Goal: Information Seeking & Learning: Learn about a topic

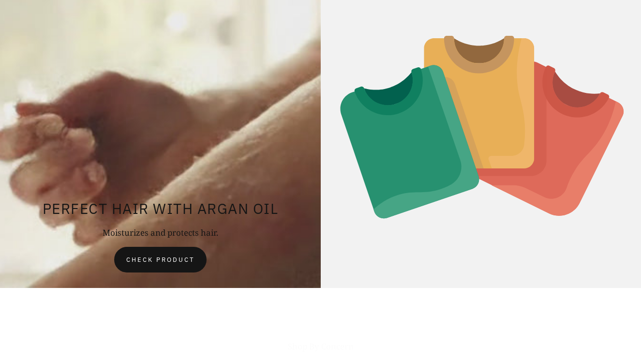
scroll to position [4579, 0]
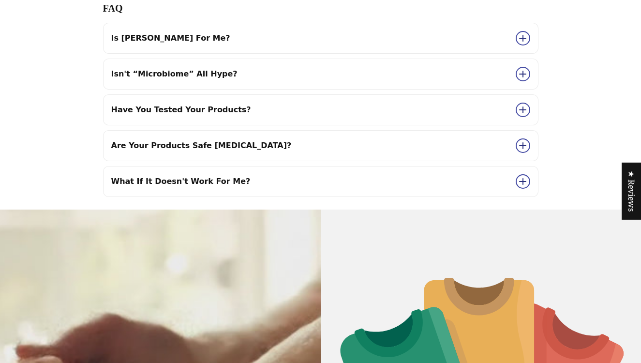
scroll to position [4344, 0]
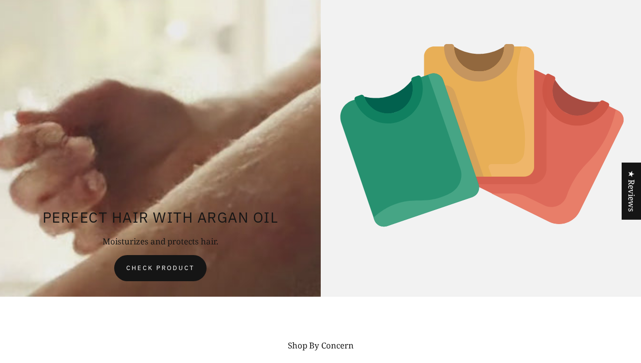
scroll to position [4598, 0]
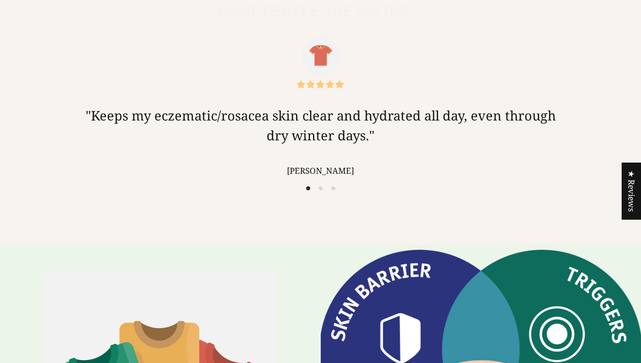
scroll to position [3332, 0]
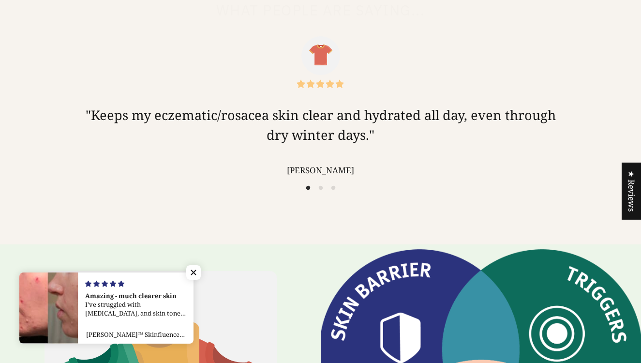
click at [0, 0] on icon "Next slide" at bounding box center [0, 0] width 0 height 0
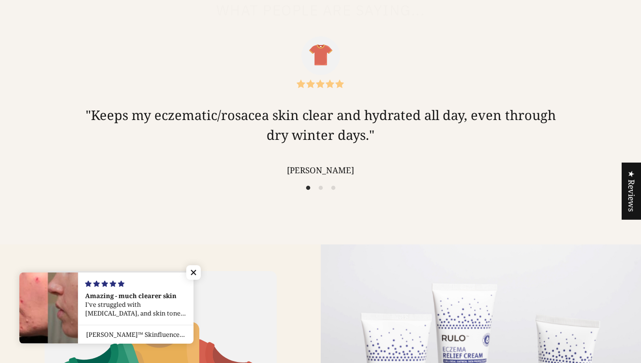
click at [0, 0] on icon "Previous slide" at bounding box center [0, 0] width 0 height 0
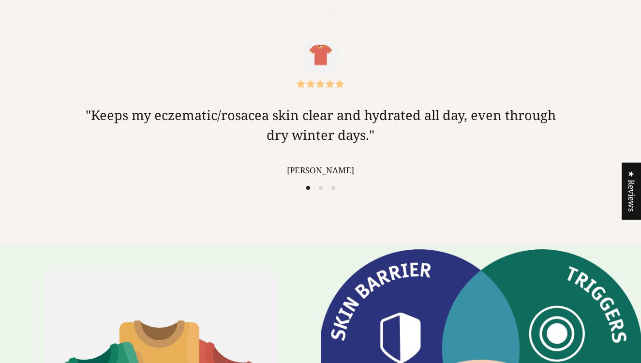
click at [0, 0] on icon "Next slide" at bounding box center [0, 0] width 0 height 0
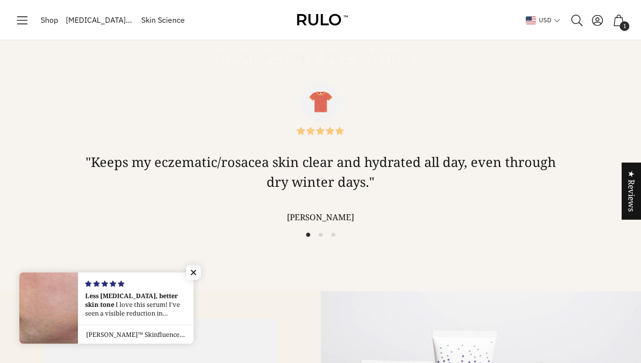
scroll to position [3284, 0]
click at [0, 0] on icon "Previous slide" at bounding box center [0, 0] width 0 height 0
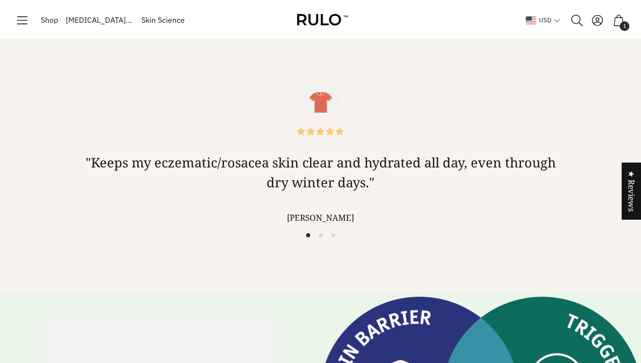
click at [0, 0] on icon "Next slide" at bounding box center [0, 0] width 0 height 0
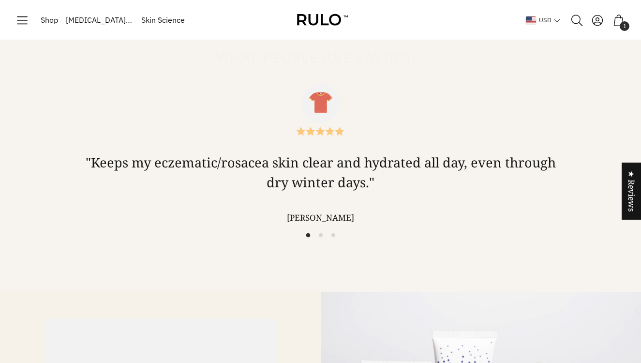
click at [0, 0] on icon "Previous slide" at bounding box center [0, 0] width 0 height 0
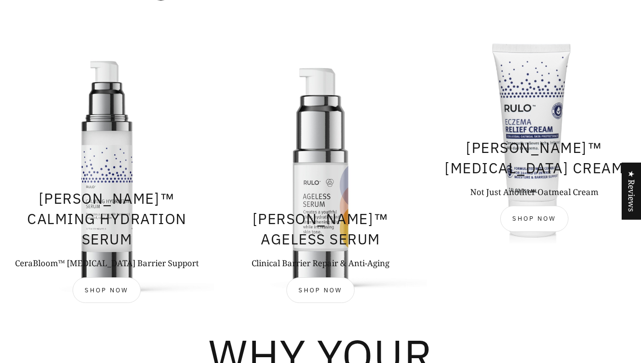
scroll to position [689, 0]
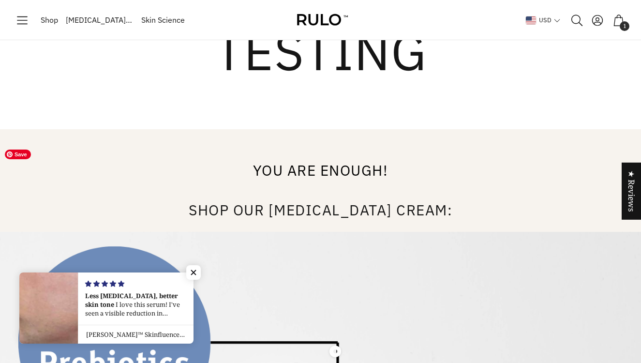
scroll to position [5234, 0]
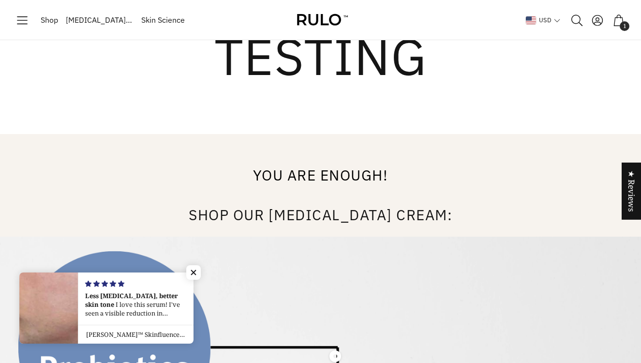
click at [405, 201] on h2 "Shop our Eczema Cream:" at bounding box center [320, 219] width 610 height 36
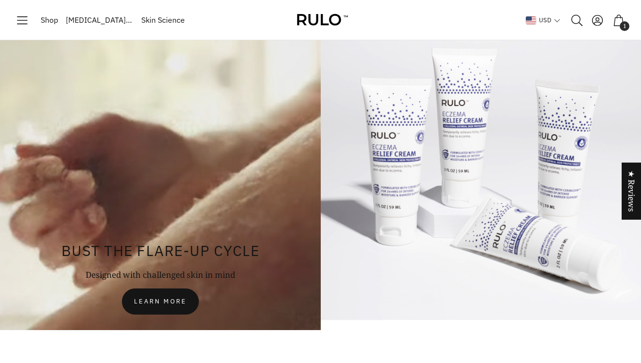
scroll to position [4572, 0]
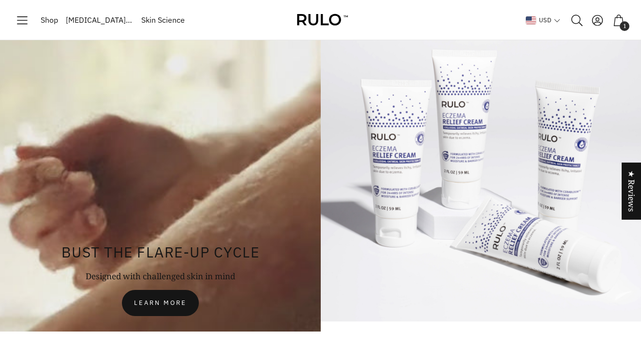
click at [182, 298] on span "Learn more" at bounding box center [160, 303] width 53 height 10
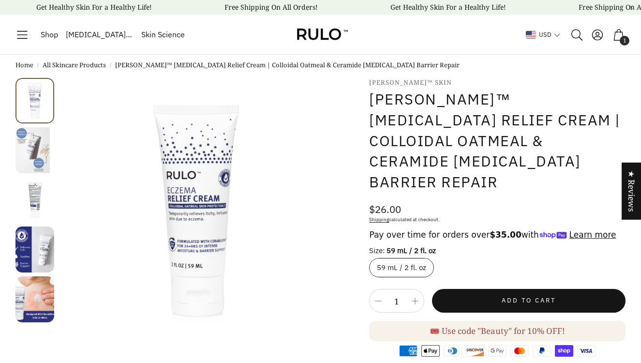
select select "most-helpful"
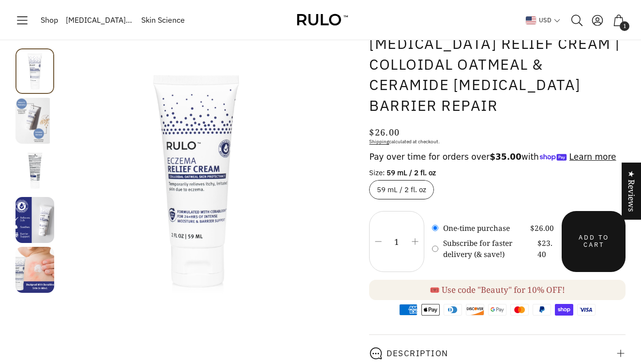
scroll to position [75, 0]
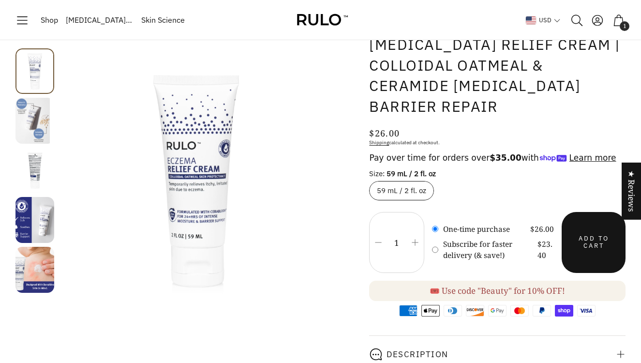
click at [0, 0] on icon "Next slide" at bounding box center [0, 0] width 0 height 0
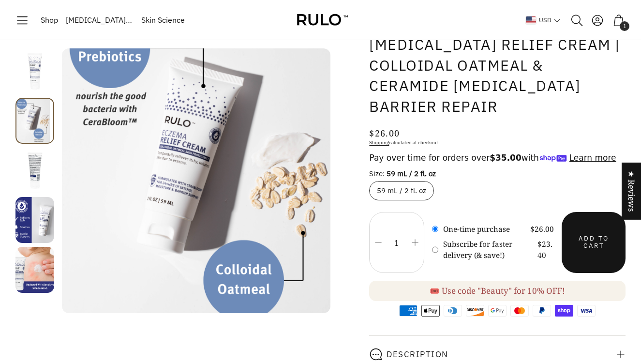
click at [0, 0] on icon "Next slide" at bounding box center [0, 0] width 0 height 0
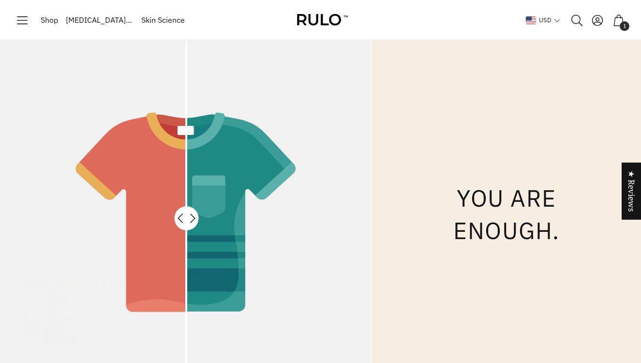
scroll to position [645, 0]
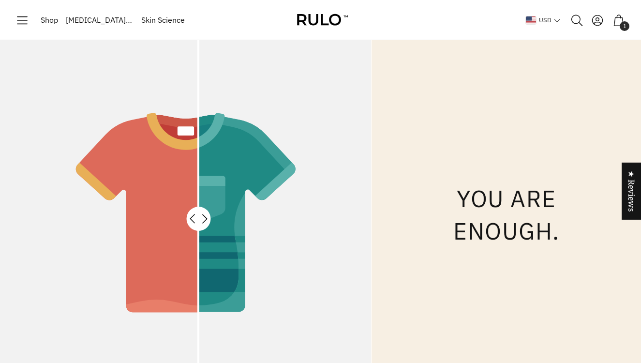
drag, startPoint x: 186, startPoint y: 179, endPoint x: 198, endPoint y: 168, distance: 15.8
click at [198, 168] on div at bounding box center [198, 218] width 0 height 371
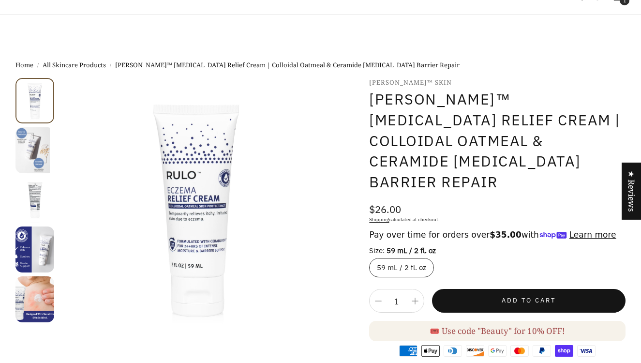
select select "most-helpful"
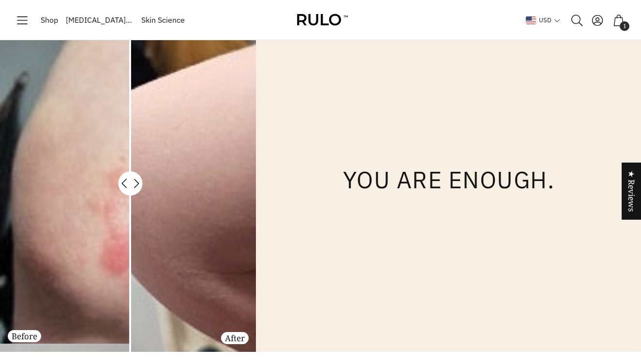
scroll to position [637, 0]
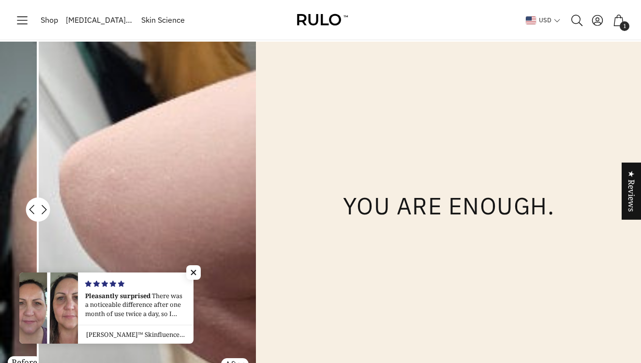
drag, startPoint x: 130, startPoint y: 144, endPoint x: 37, endPoint y: 160, distance: 94.6
click at [37, 160] on div "Before" at bounding box center [128, 210] width 256 height 336
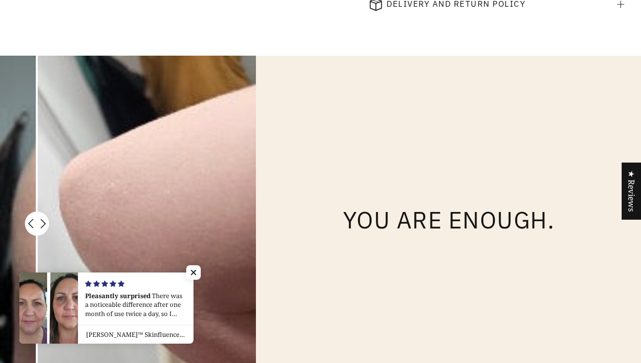
scroll to position [623, 0]
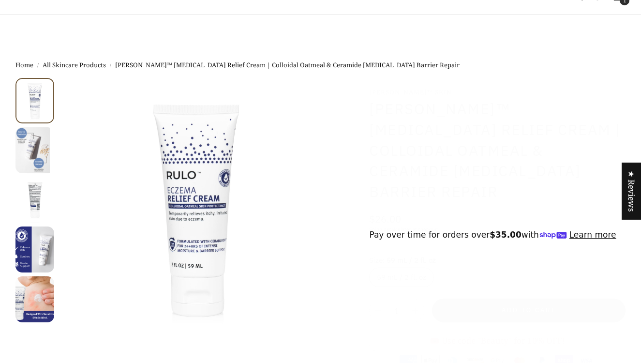
select select "most-helpful"
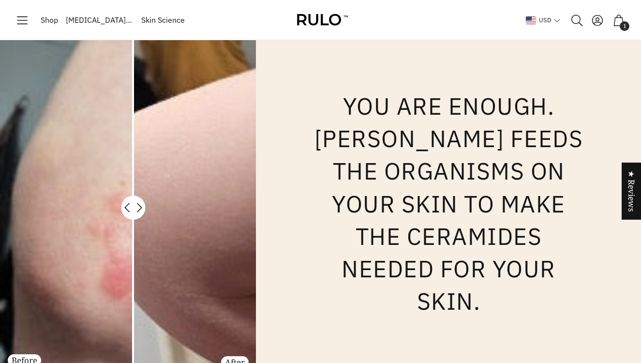
scroll to position [637, 0]
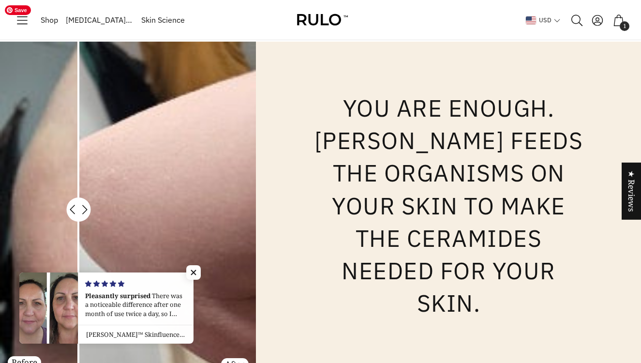
drag, startPoint x: 133, startPoint y: 69, endPoint x: 76, endPoint y: 91, distance: 60.8
click at [76, 91] on div "Before" at bounding box center [128, 210] width 256 height 336
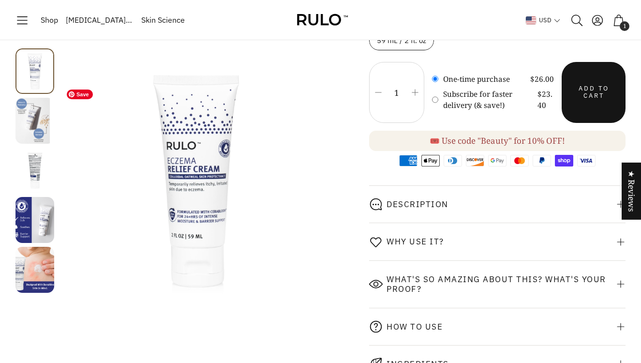
scroll to position [222, 0]
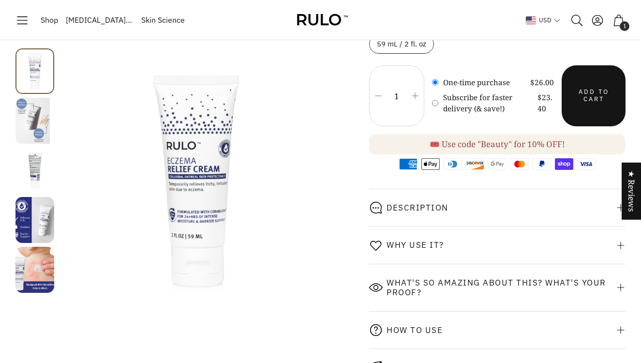
click at [432, 203] on div "Description" at bounding box center [418, 208] width 62 height 10
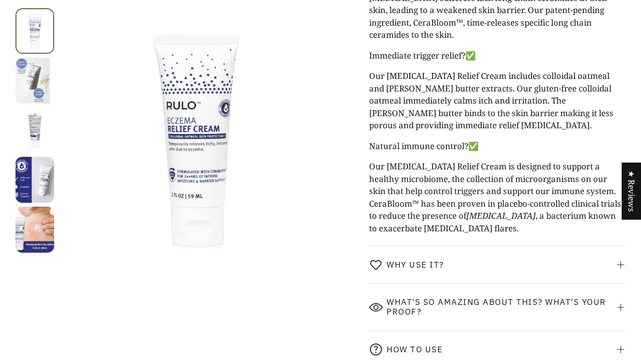
scroll to position [1133, 0]
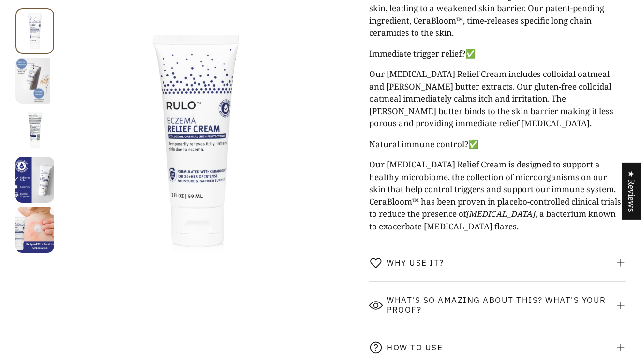
click at [442, 258] on span "Why use it?" at bounding box center [416, 263] width 58 height 10
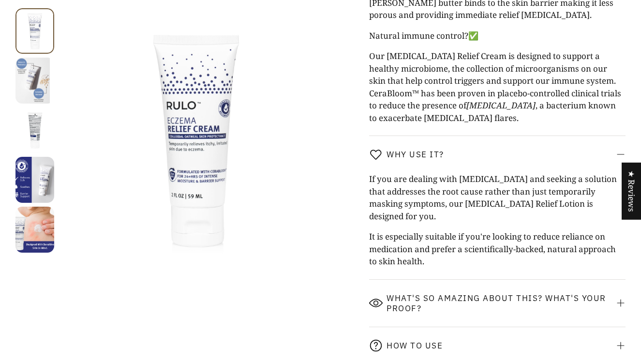
scroll to position [1241, 0]
click at [449, 293] on span "What's so amazing about this? What's your proof?" at bounding box center [501, 303] width 229 height 20
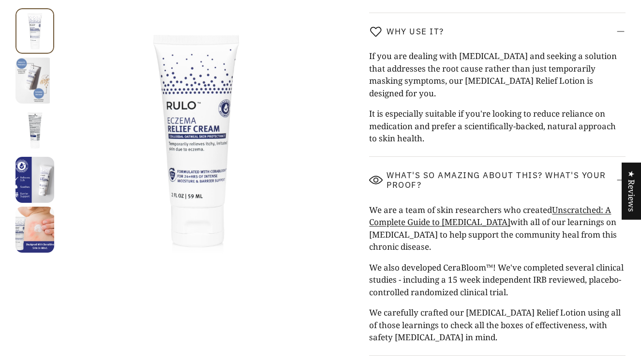
scroll to position [1364, 0]
click at [575, 204] on link "Unscratched: A Complete Guide to [MEDICAL_DATA]" at bounding box center [490, 216] width 242 height 24
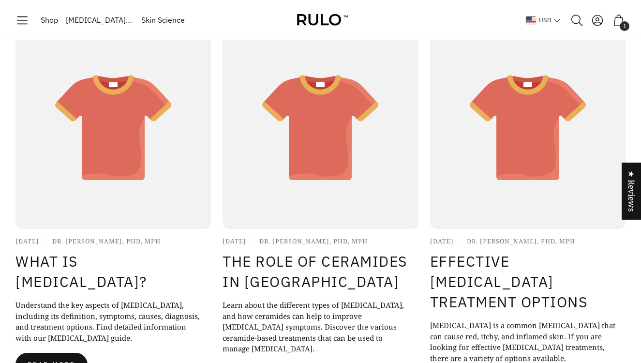
scroll to position [62, 0]
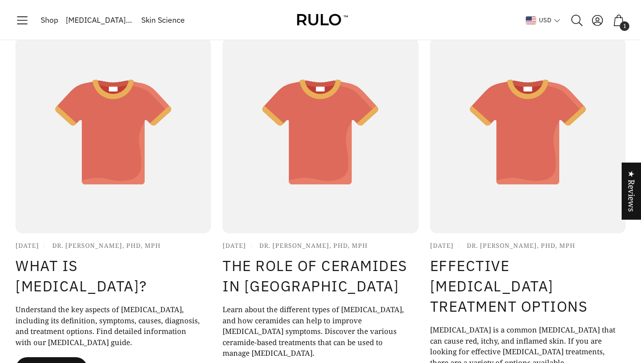
click at [108, 161] on icon at bounding box center [114, 133] width 116 height 104
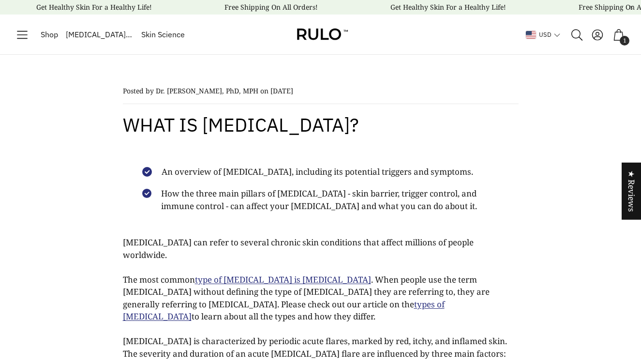
click at [96, 34] on span "[MEDICAL_DATA] Guide" at bounding box center [100, 35] width 68 height 13
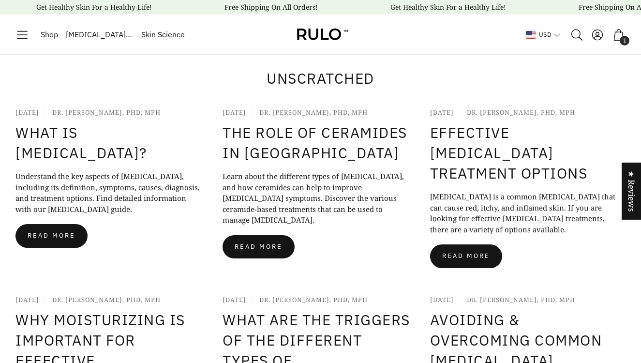
click at [153, 38] on span "Skin Science" at bounding box center [163, 35] width 44 height 13
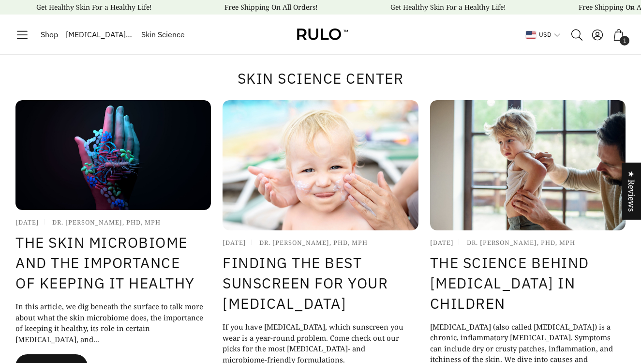
click at [45, 34] on span "Shop" at bounding box center [49, 35] width 17 height 13
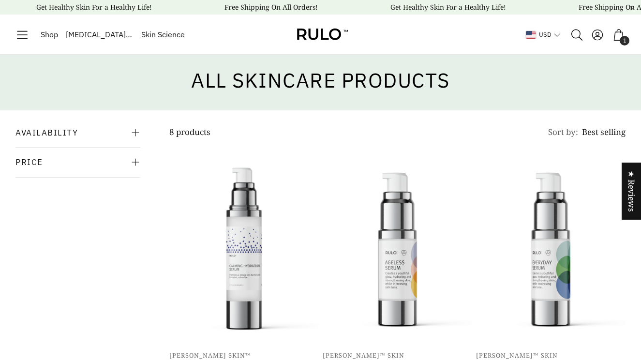
click at [52, 35] on span "Shop" at bounding box center [49, 35] width 17 height 13
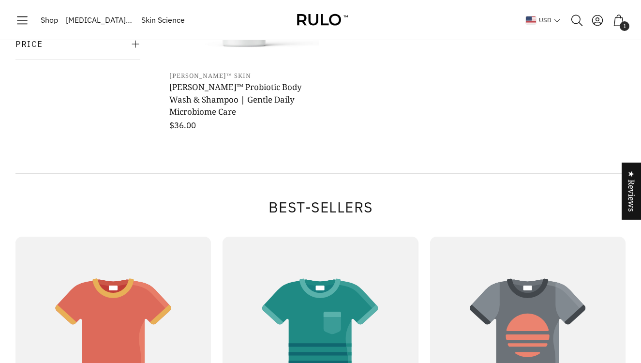
scroll to position [758, 0]
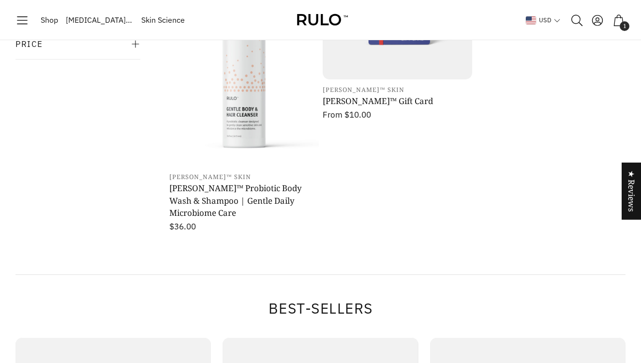
click at [50, 20] on span "Shop" at bounding box center [49, 20] width 17 height 13
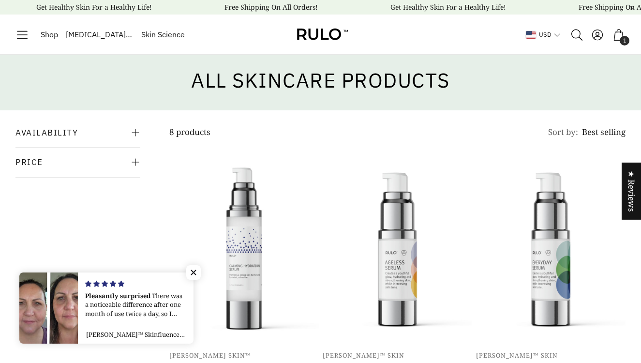
click at [19, 33] on icon "Toggle menu" at bounding box center [22, 35] width 14 height 14
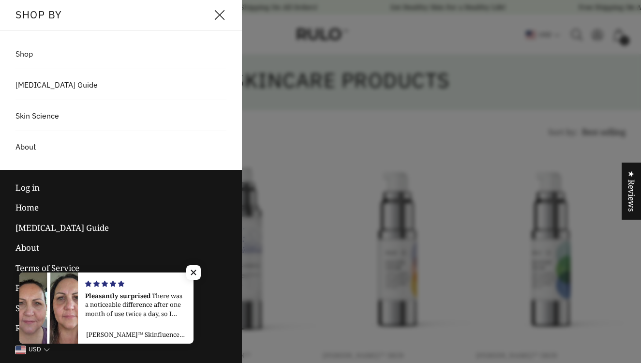
click at [218, 18] on icon "Toggle menu" at bounding box center [220, 15] width 14 height 14
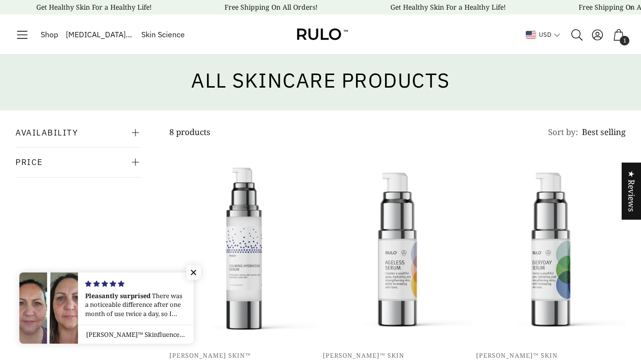
click at [327, 36] on img at bounding box center [321, 34] width 58 height 22
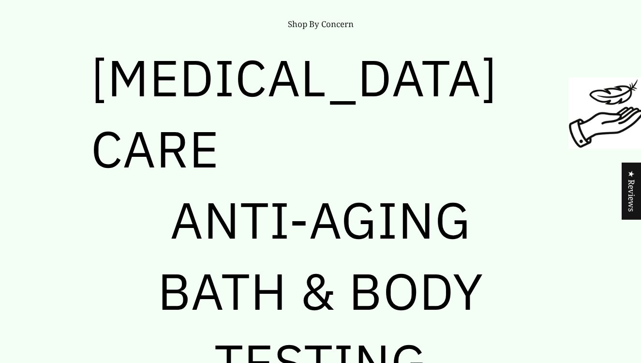
scroll to position [4939, 0]
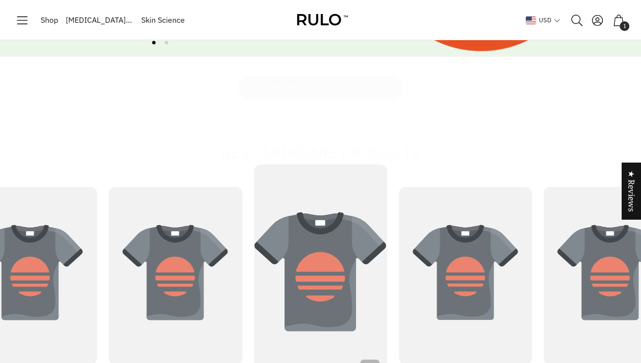
scroll to position [3749, 0]
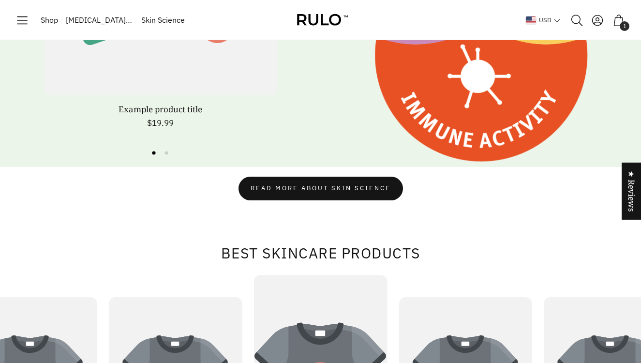
click at [55, 19] on span "Shop" at bounding box center [49, 20] width 17 height 13
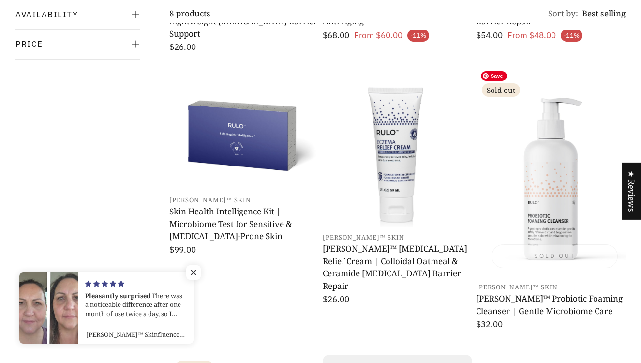
scroll to position [372, 0]
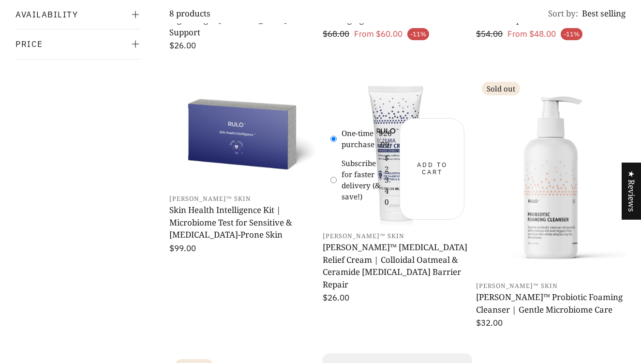
click at [333, 173] on input "Subscribe for faster delivery (& save!) $23.40" at bounding box center [333, 180] width 6 height 15
radio input "true"
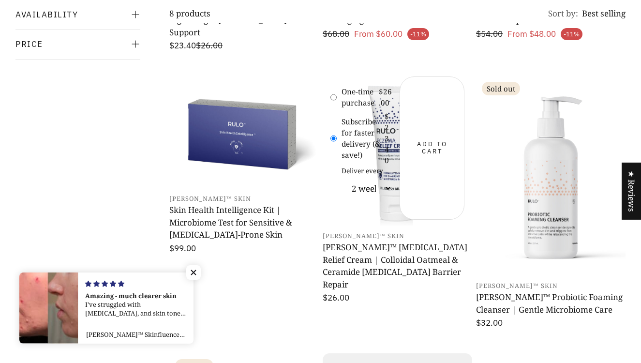
click at [334, 90] on input "One-time purchase $26.00" at bounding box center [333, 97] width 6 height 15
radio input "true"
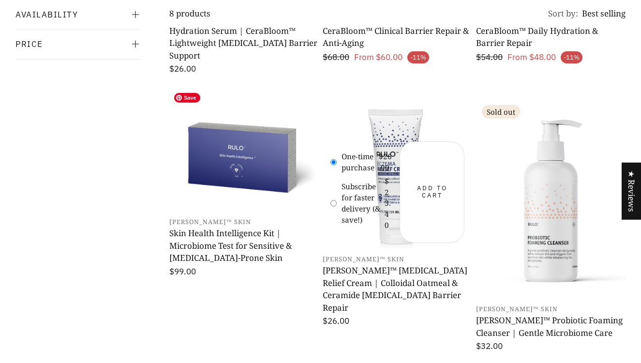
scroll to position [369, 0]
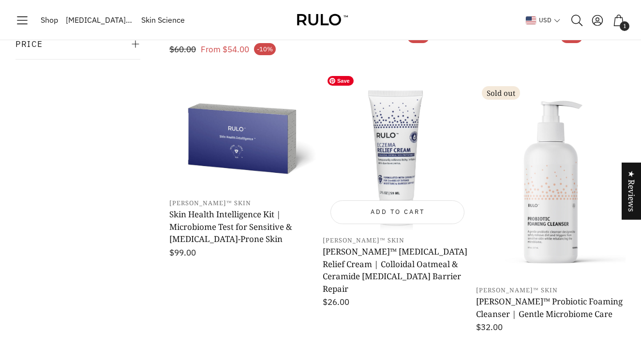
scroll to position [369, 0]
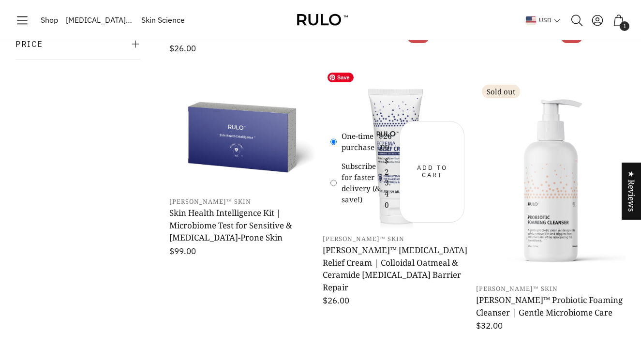
click at [401, 99] on img "Open product page" at bounding box center [397, 153] width 149 height 149
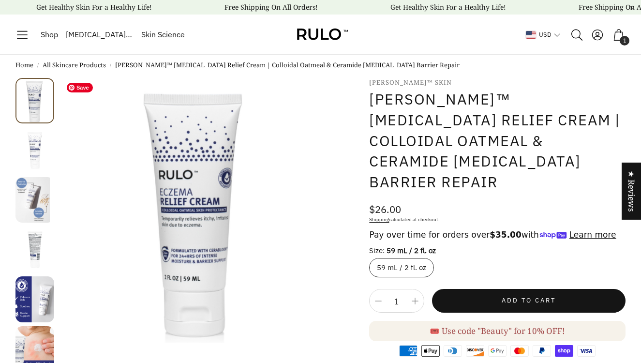
select select "most-helpful"
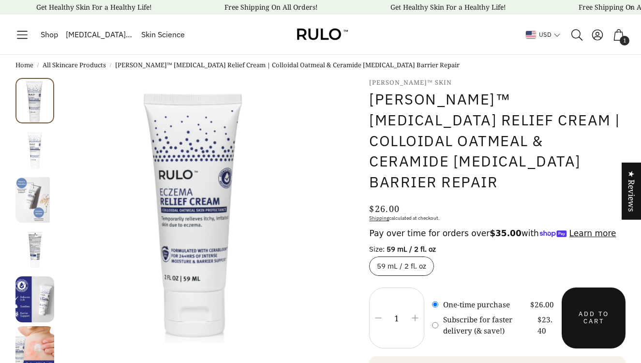
click at [43, 149] on li at bounding box center [34, 150] width 39 height 46
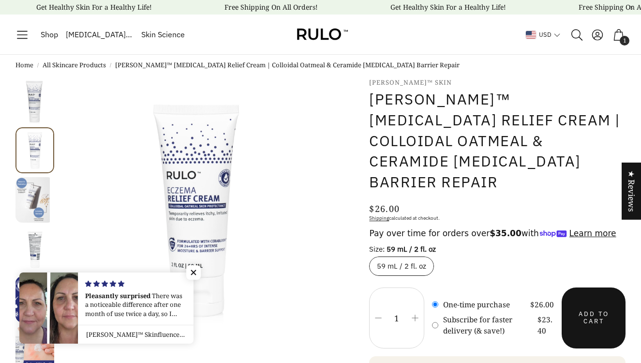
click at [35, 98] on li at bounding box center [34, 101] width 39 height 46
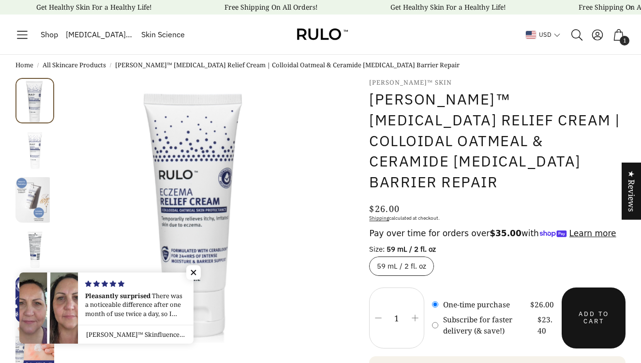
click at [35, 149] on li at bounding box center [34, 150] width 39 height 46
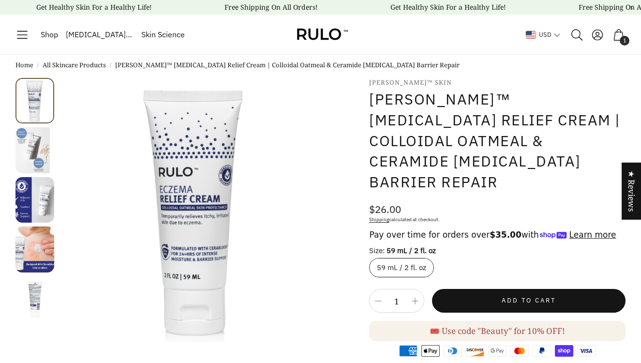
select select "most-helpful"
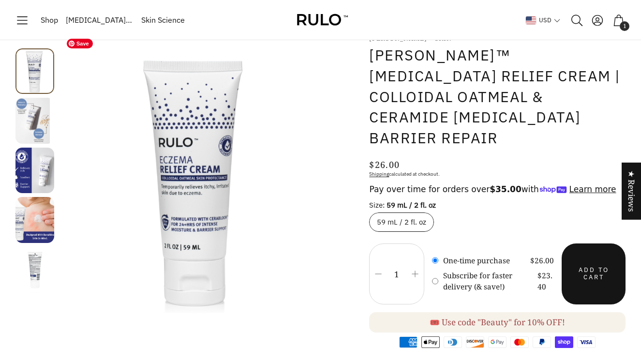
scroll to position [49, 0]
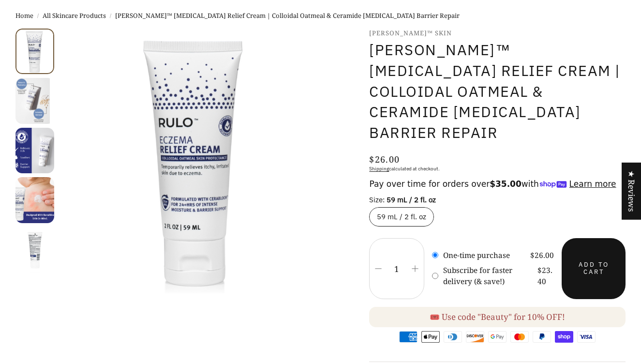
click at [41, 249] on li at bounding box center [34, 250] width 39 height 46
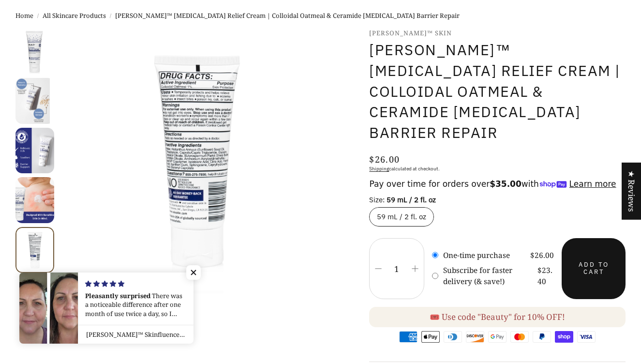
click at [38, 53] on li at bounding box center [34, 52] width 39 height 46
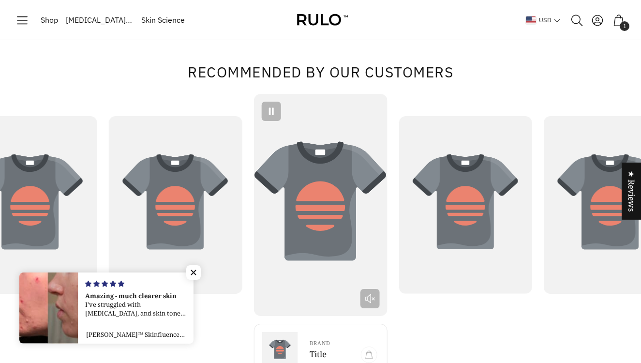
scroll to position [947, 0]
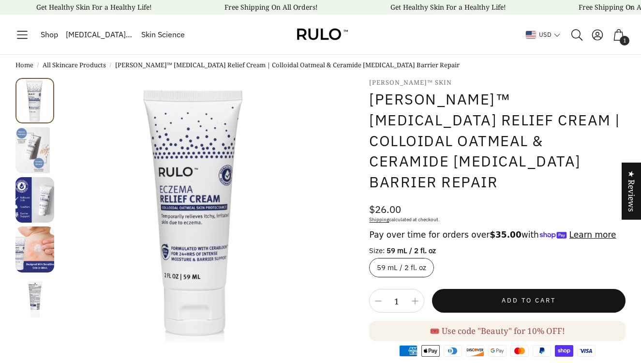
select select "most-helpful"
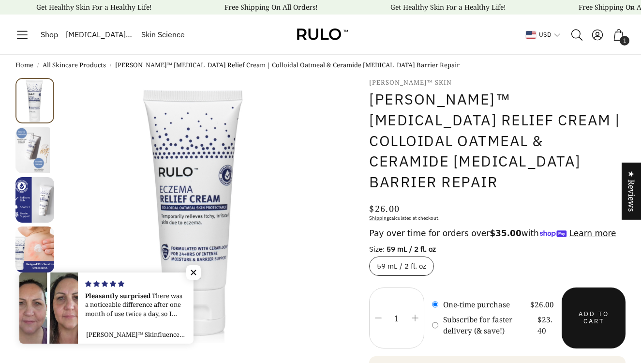
click at [42, 154] on li at bounding box center [34, 150] width 39 height 46
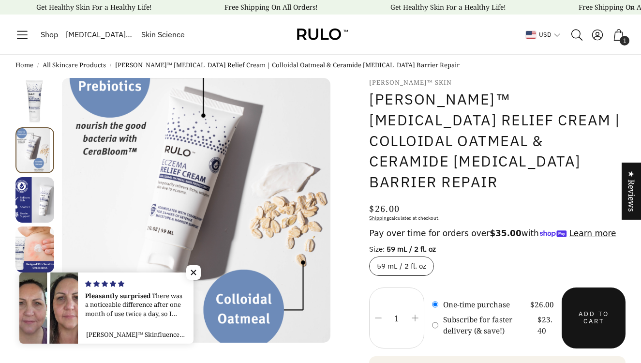
click at [42, 199] on li at bounding box center [34, 200] width 39 height 46
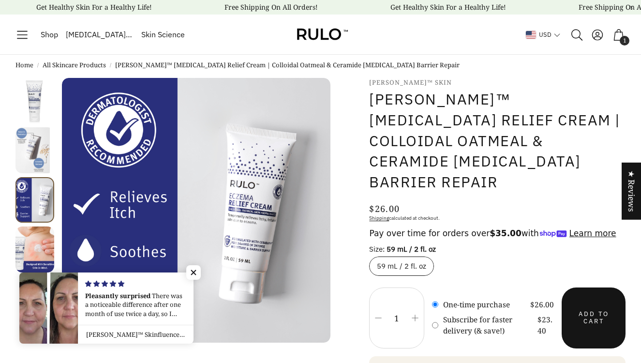
click at [45, 235] on li at bounding box center [34, 249] width 39 height 46
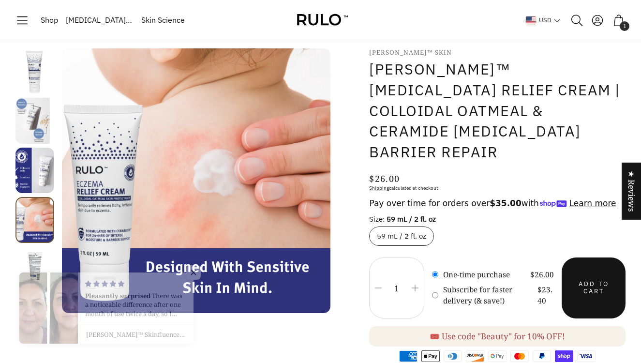
scroll to position [13, 0]
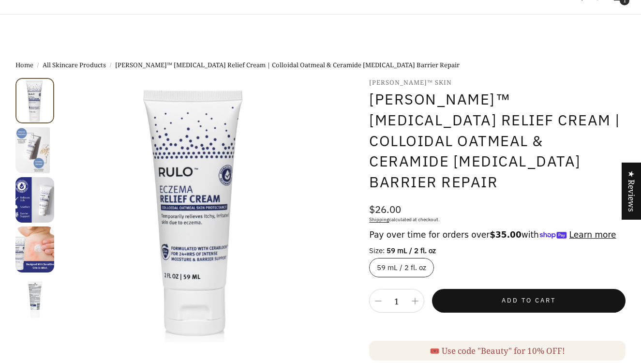
select select "most-helpful"
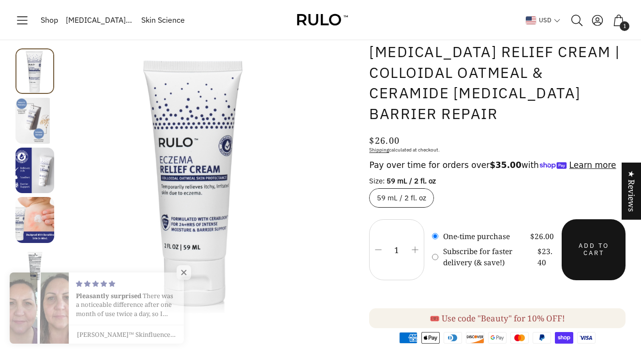
scroll to position [66, 0]
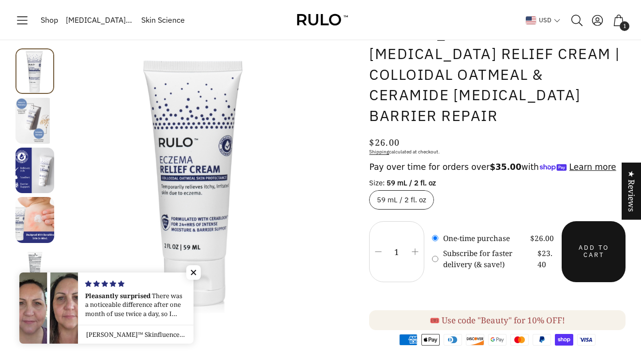
click at [382, 245] on icon "Counter decrease" at bounding box center [378, 252] width 9 height 14
click at [414, 247] on icon "Counter increase" at bounding box center [415, 252] width 9 height 10
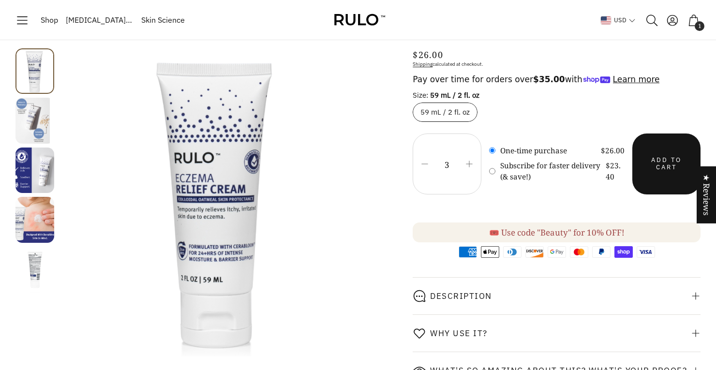
scroll to position [132, 0]
click at [424, 158] on icon "Counter decrease" at bounding box center [424, 165] width 9 height 14
type input "1"
click at [438, 104] on label "59 mL / 2 fl. oz" at bounding box center [445, 113] width 65 height 19
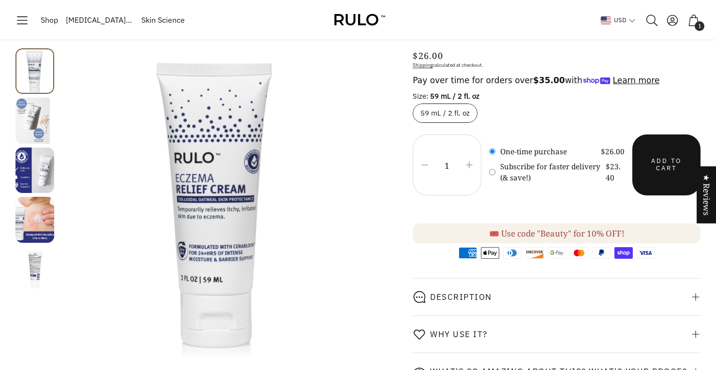
click at [419, 104] on input "59 mL / 2 fl. oz" at bounding box center [416, 107] width 6 height 6
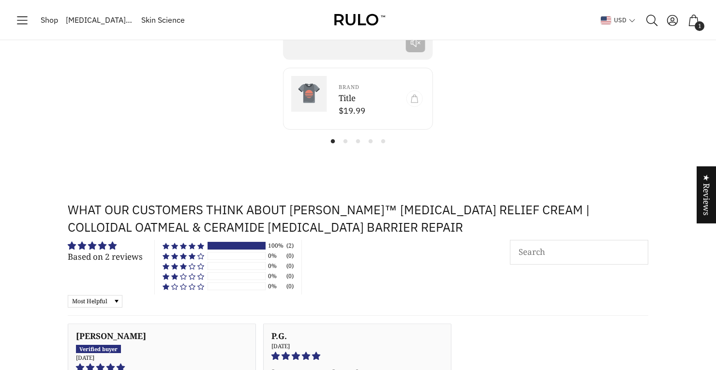
scroll to position [1279, 0]
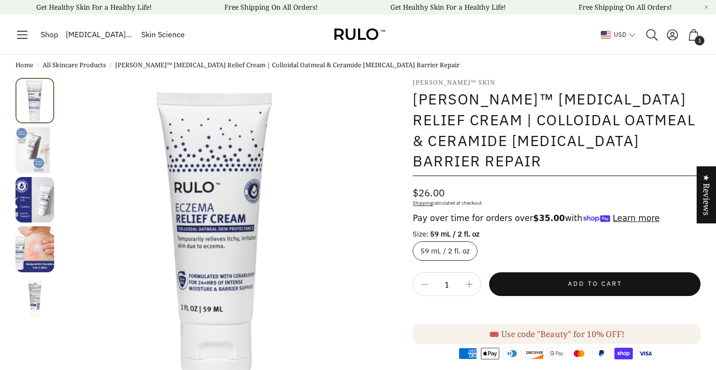
select select "most-helpful"
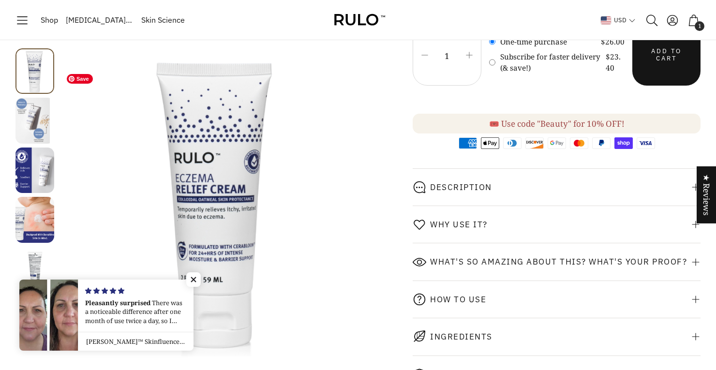
scroll to position [245, 0]
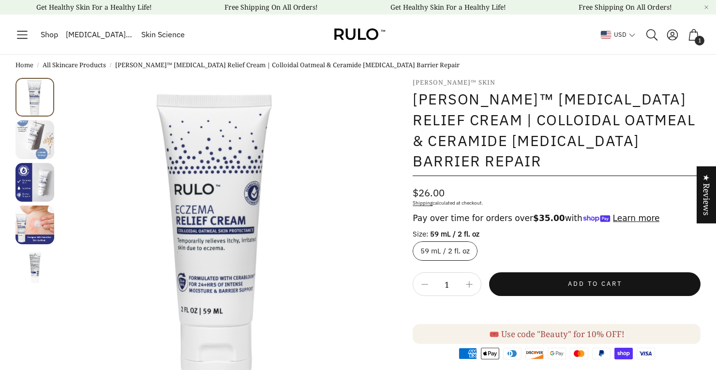
select select "most-helpful"
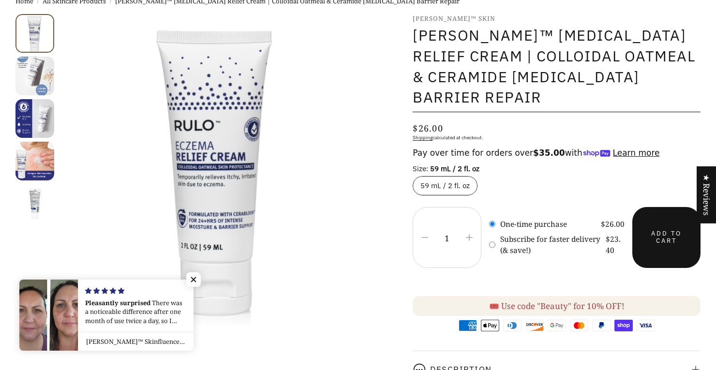
scroll to position [67, 0]
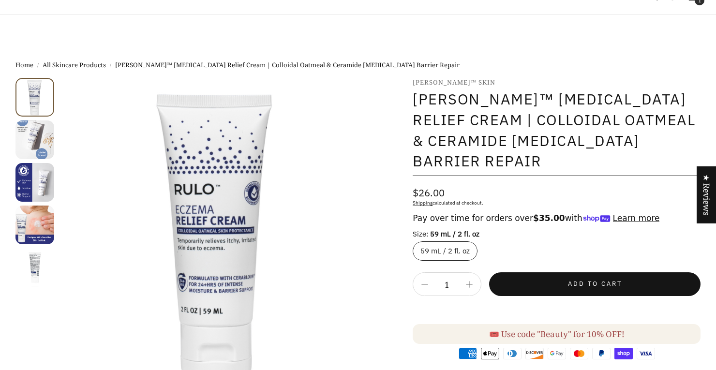
select select "most-helpful"
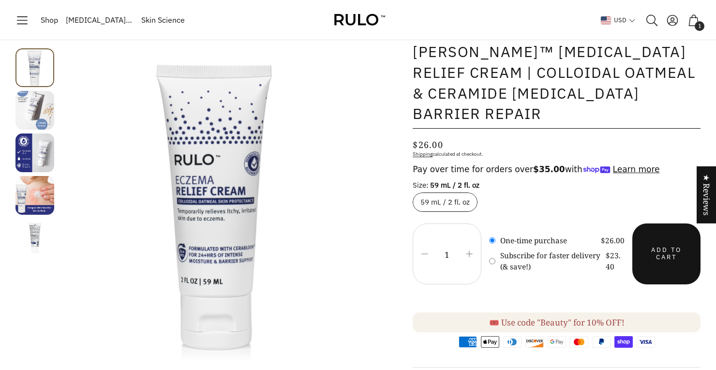
scroll to position [66, 0]
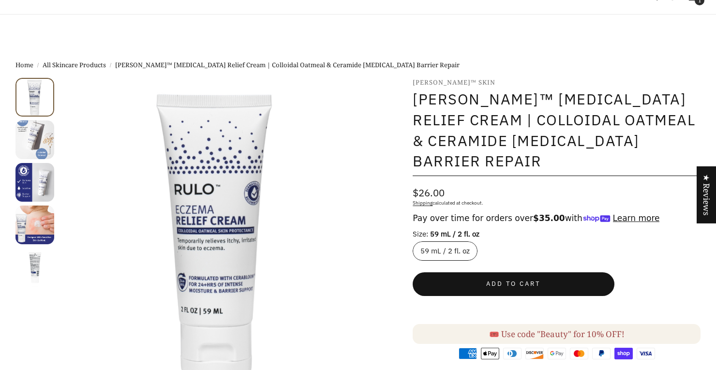
select select "most-helpful"
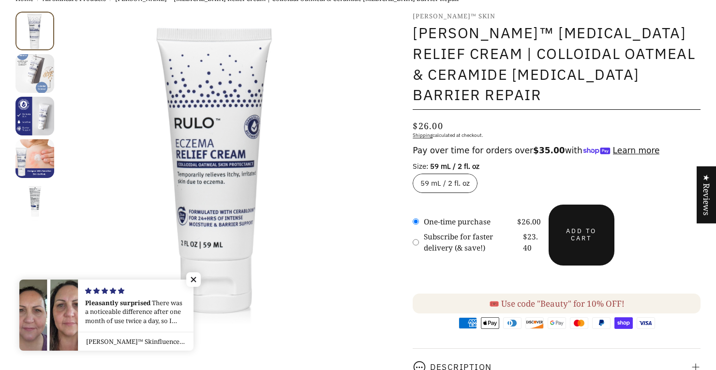
scroll to position [64, 0]
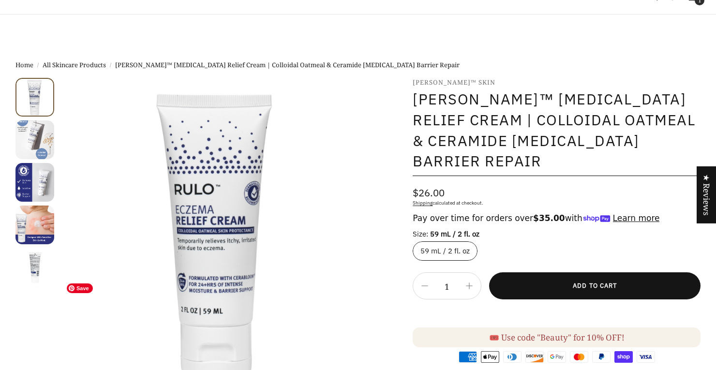
select select "most-helpful"
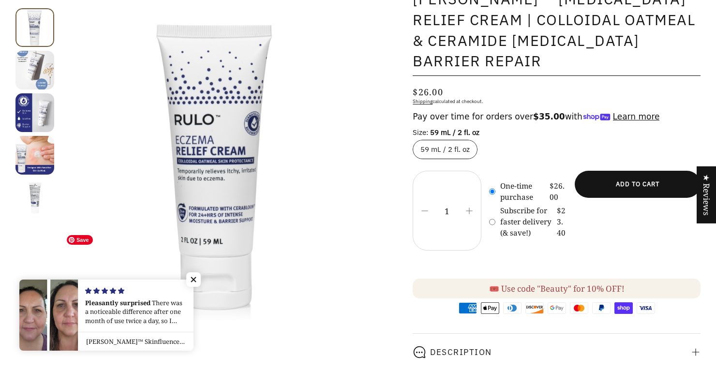
scroll to position [100, 0]
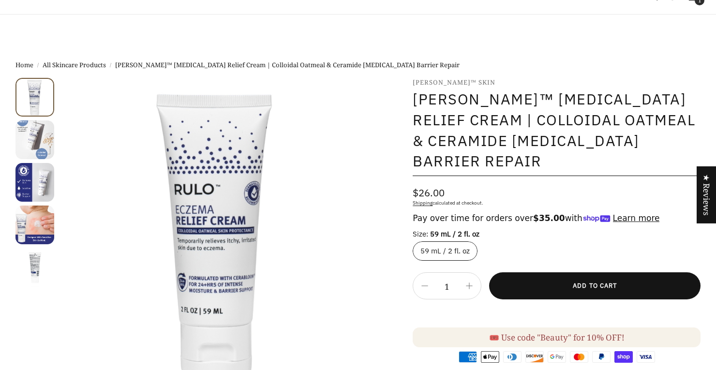
select select "most-helpful"
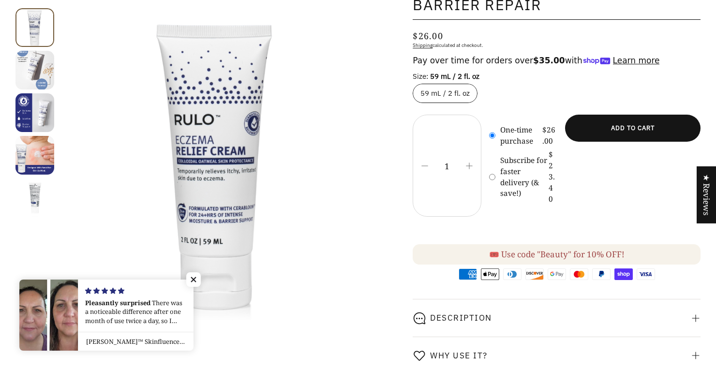
scroll to position [162, 0]
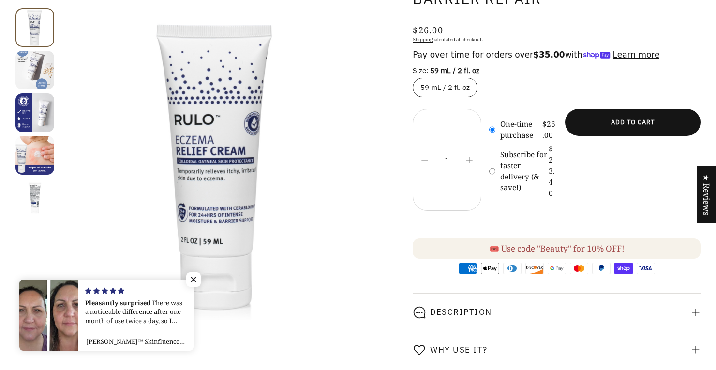
click at [0, 0] on icon "Next slide" at bounding box center [0, 0] width 0 height 0
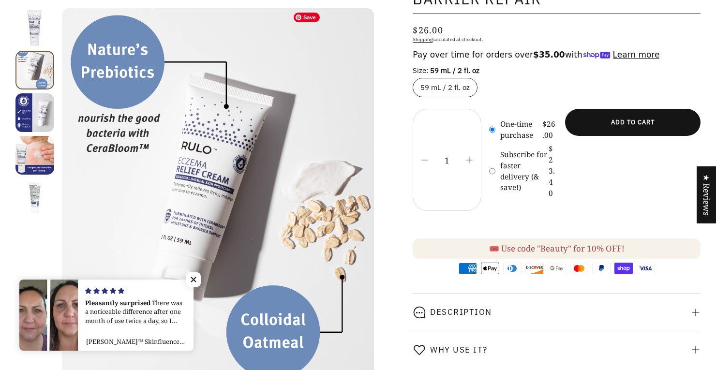
click at [344, 166] on img at bounding box center [218, 216] width 312 height 416
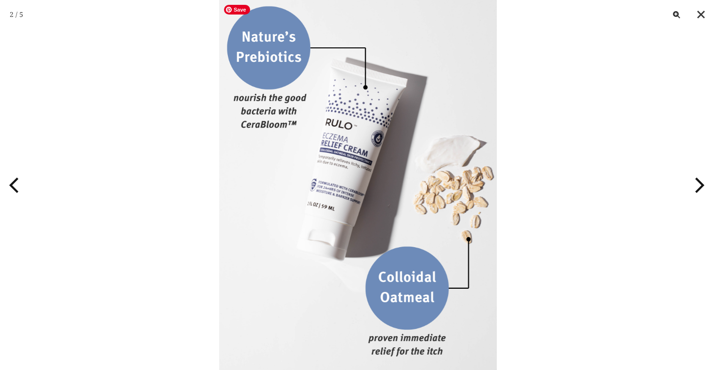
click at [299, 140] on img at bounding box center [358, 185] width 278 height 370
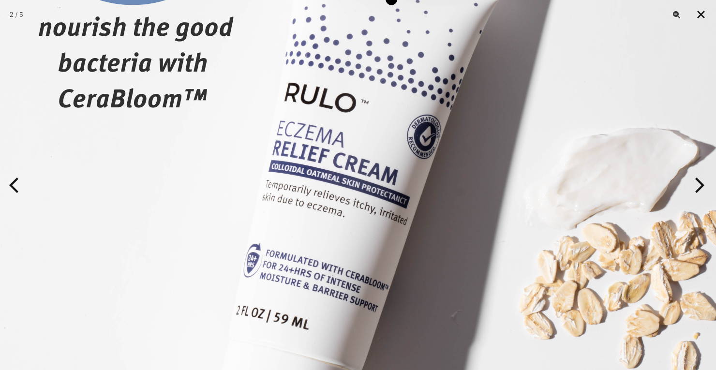
click at [699, 16] on button "Close" at bounding box center [701, 14] width 24 height 29
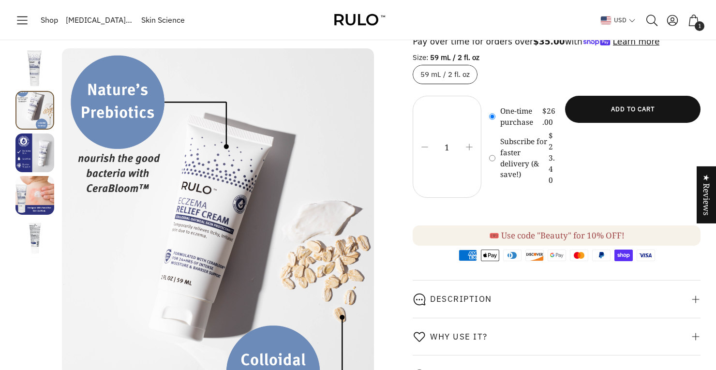
scroll to position [170, 0]
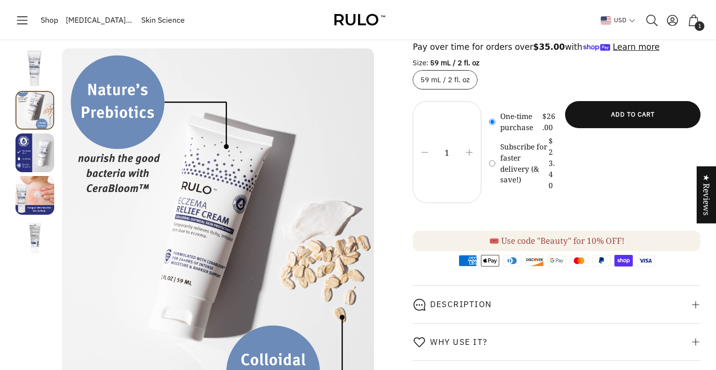
click at [363, 23] on img at bounding box center [358, 20] width 58 height 22
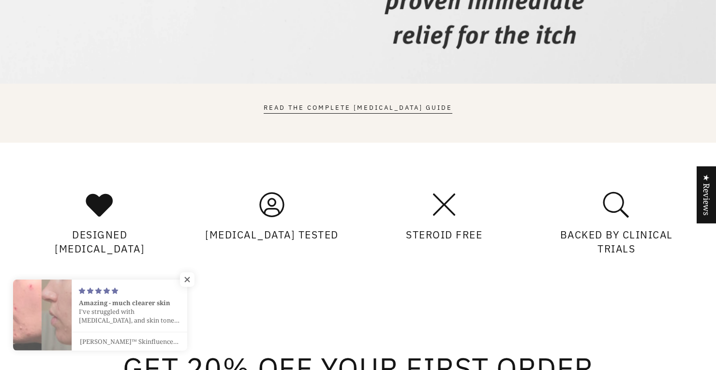
scroll to position [6499, 0]
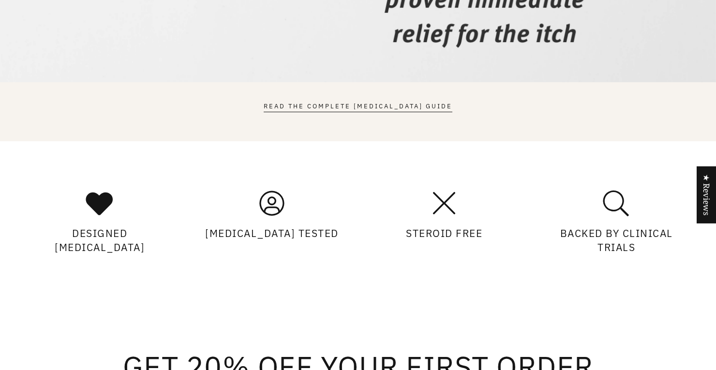
drag, startPoint x: 112, startPoint y: 153, endPoint x: 29, endPoint y: 132, distance: 86.2
click at [29, 226] on div "Designed [MEDICAL_DATA]" at bounding box center [99, 241] width 161 height 30
copy div "Designed [MEDICAL_DATA]"
drag, startPoint x: 636, startPoint y: 153, endPoint x: 554, endPoint y: 138, distance: 83.1
click at [554, 226] on div "Backed By Clinical Trials" at bounding box center [616, 241] width 161 height 30
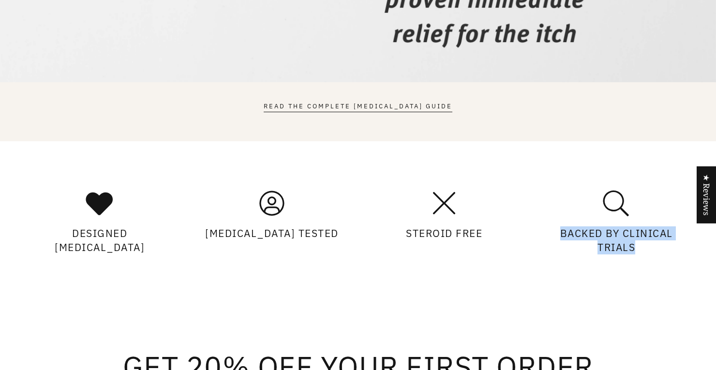
copy div "Backed By Clinical Trials"
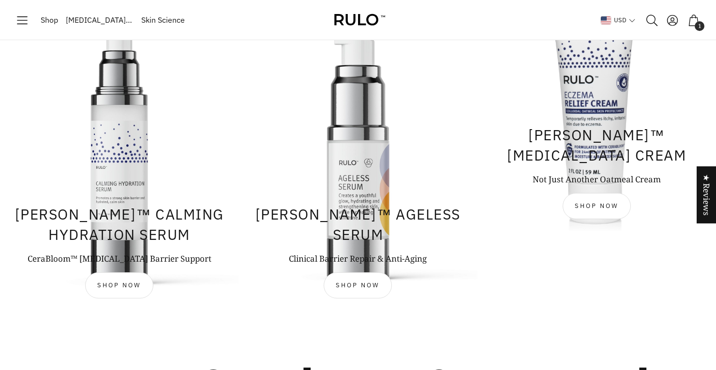
scroll to position [731, 0]
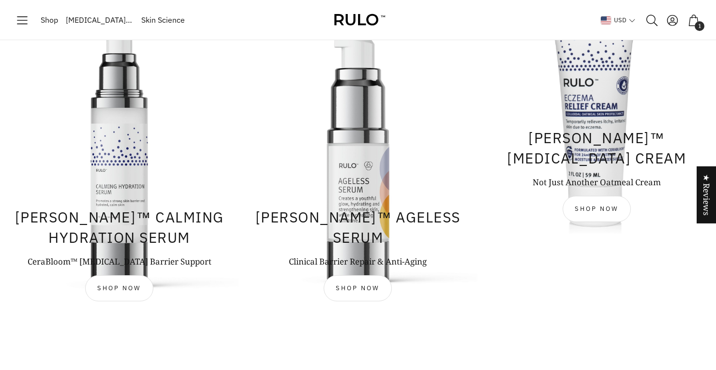
click at [581, 227] on li "[PERSON_NAME]™ [MEDICAL_DATA] Cream Not Just Another Oatmeal Cream Shop now" at bounding box center [596, 154] width 239 height 318
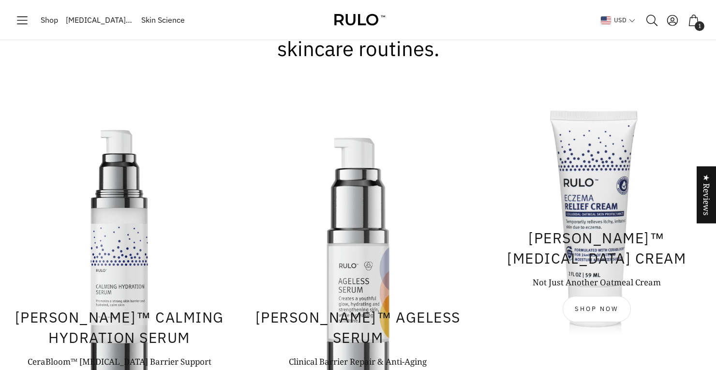
scroll to position [629, 0]
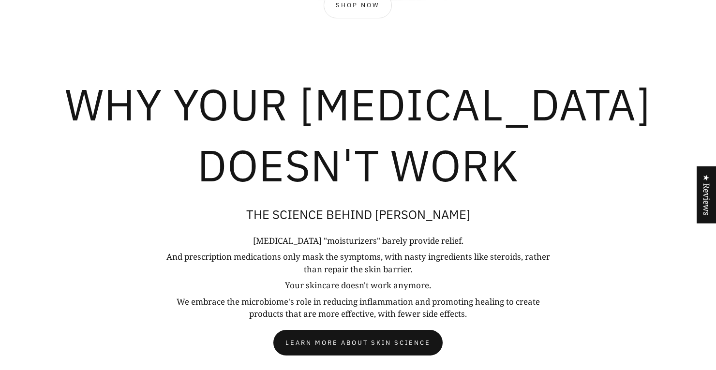
scroll to position [1029, 0]
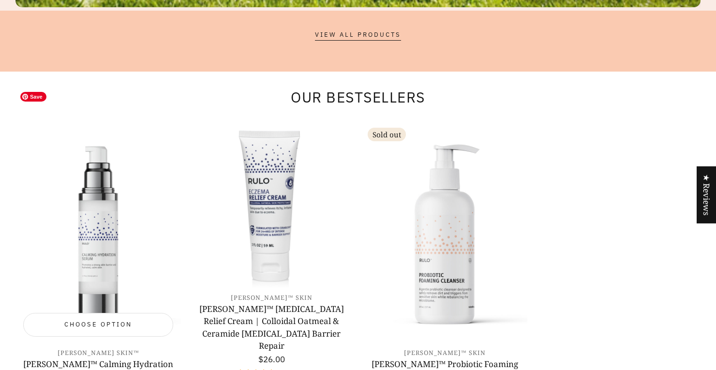
scroll to position [0, 86]
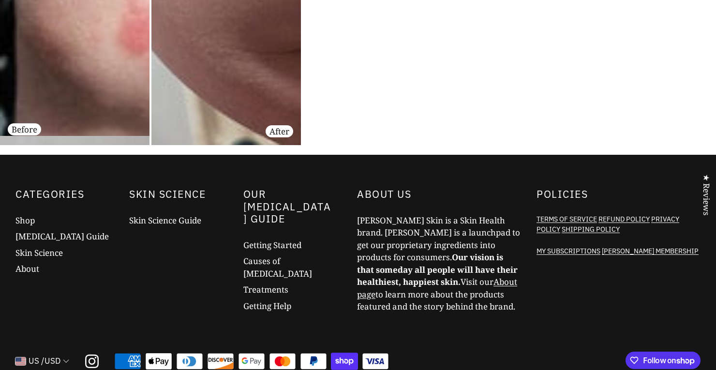
scroll to position [7254, 0]
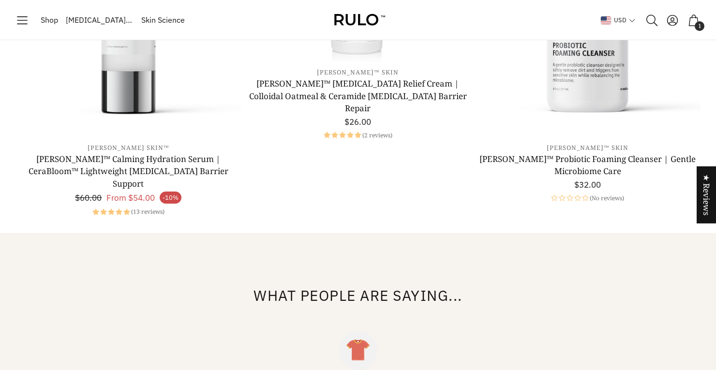
scroll to position [3172, 0]
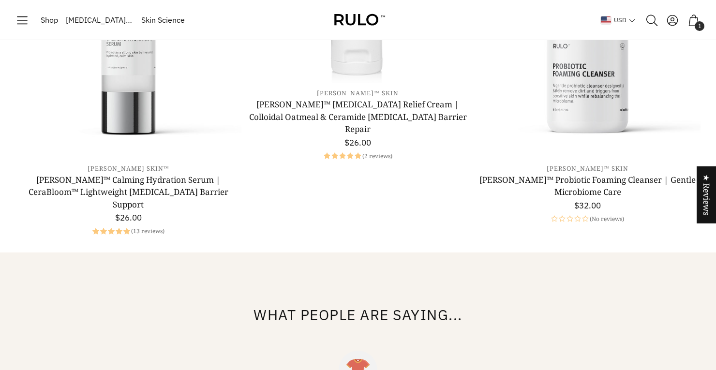
click at [51, 23] on span "Shop" at bounding box center [49, 20] width 17 height 13
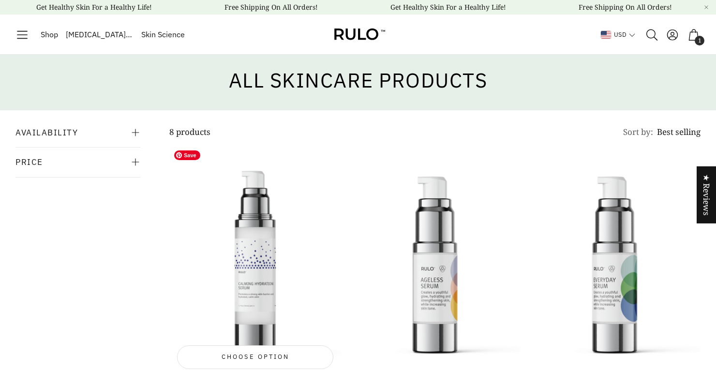
click at [250, 218] on img "Open product page" at bounding box center [255, 260] width 172 height 229
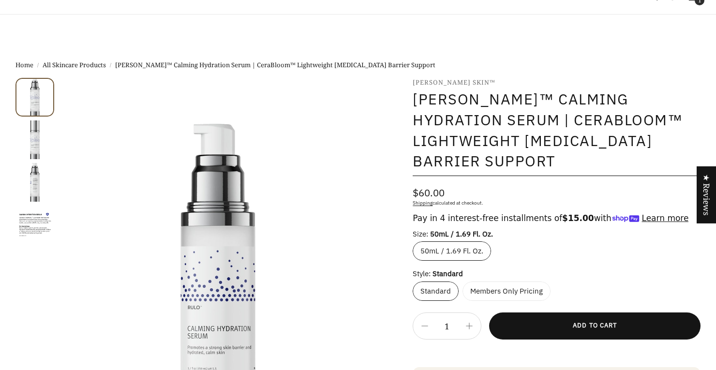
select select "most-helpful"
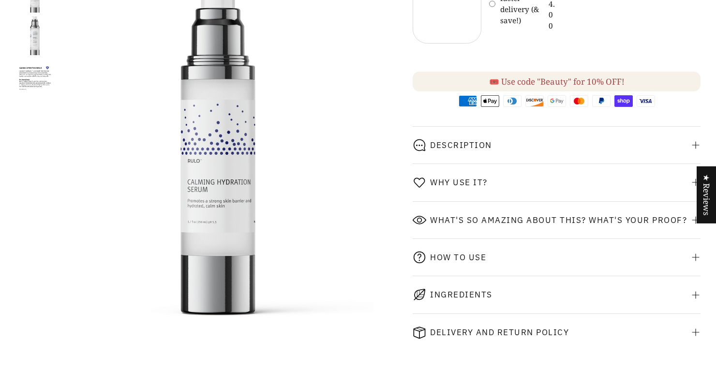
click at [587, 135] on div "Description" at bounding box center [557, 145] width 288 height 37
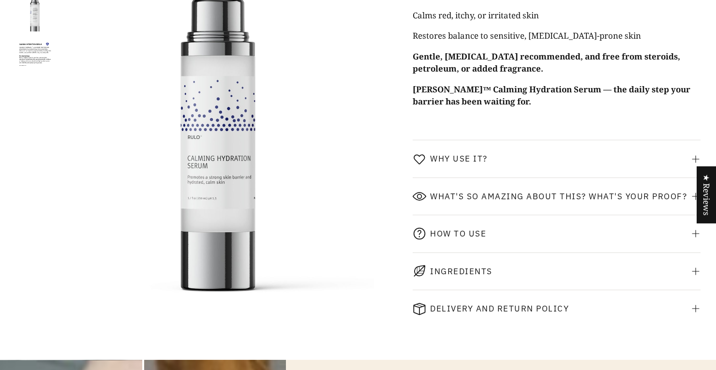
click at [582, 150] on div "Why use it?" at bounding box center [557, 158] width 288 height 37
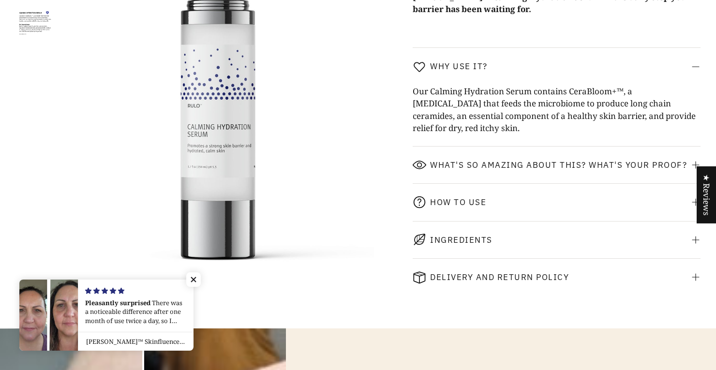
scroll to position [1000, 0]
click at [581, 160] on div "What's so amazing about this? What's your proof?" at bounding box center [550, 163] width 274 height 17
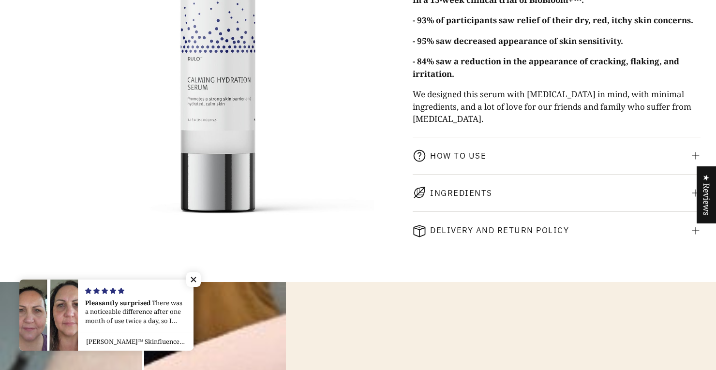
scroll to position [1276, 0]
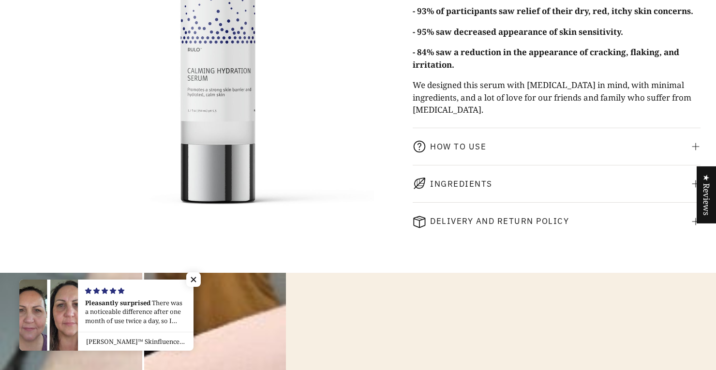
click at [574, 139] on div "How to use" at bounding box center [557, 146] width 288 height 37
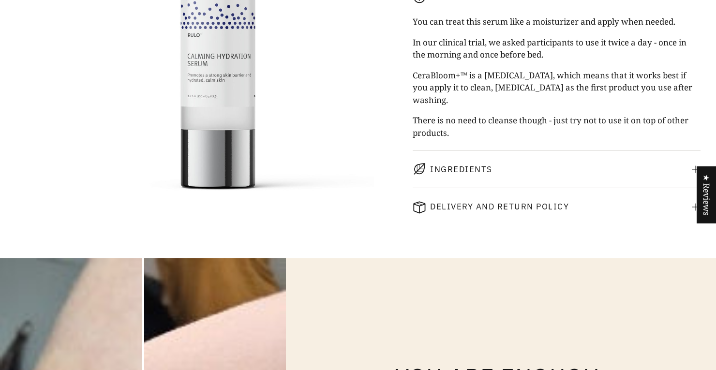
scroll to position [1430, 0]
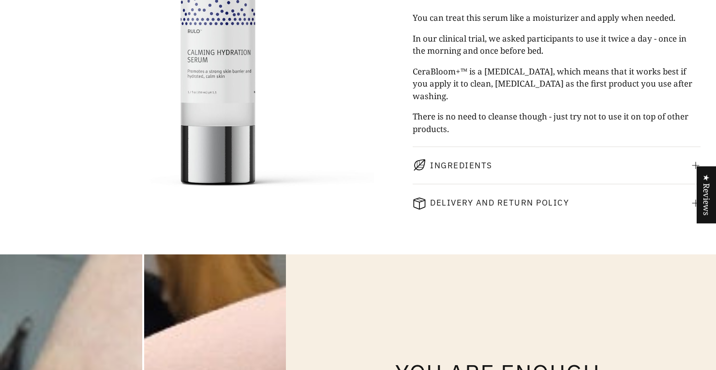
click at [478, 161] on span "Ingredients" at bounding box center [461, 166] width 62 height 10
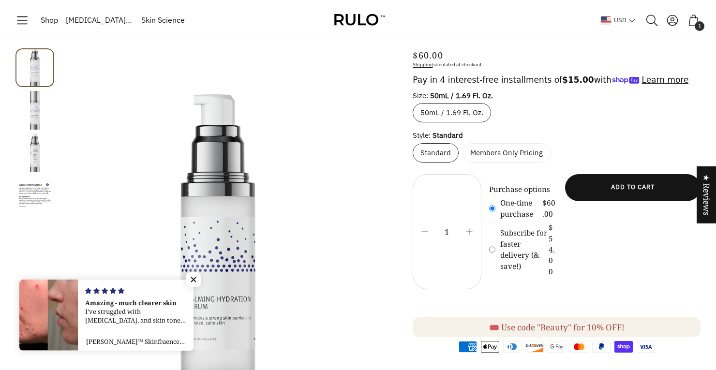
scroll to position [115, 0]
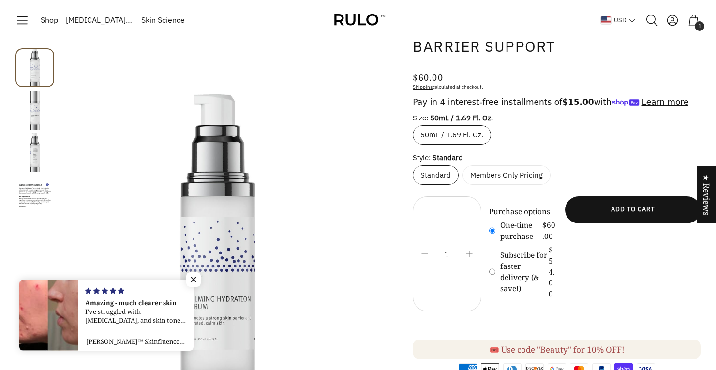
click at [51, 21] on span "Shop" at bounding box center [49, 20] width 17 height 13
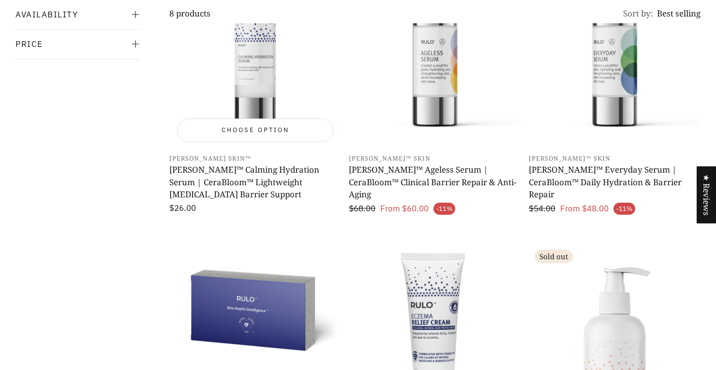
scroll to position [255, 0]
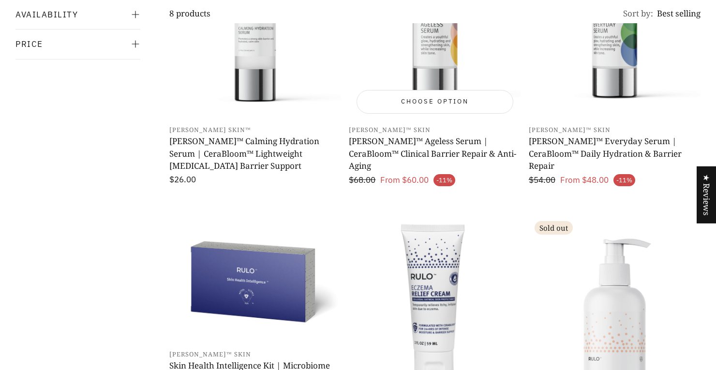
click at [404, 148] on h3 "[PERSON_NAME]™ Ageless Serum | CeraBloom™ Clinical Barrier Repair & Anti-Aging" at bounding box center [435, 153] width 172 height 37
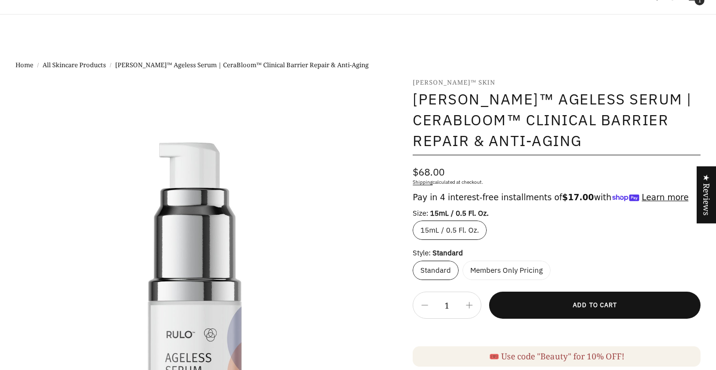
select select "most-helpful"
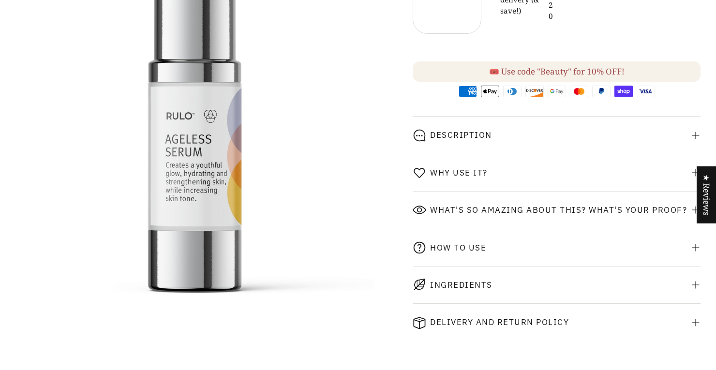
click at [415, 45] on shop-pay-wallet-button at bounding box center [414, 47] width 2 height 11
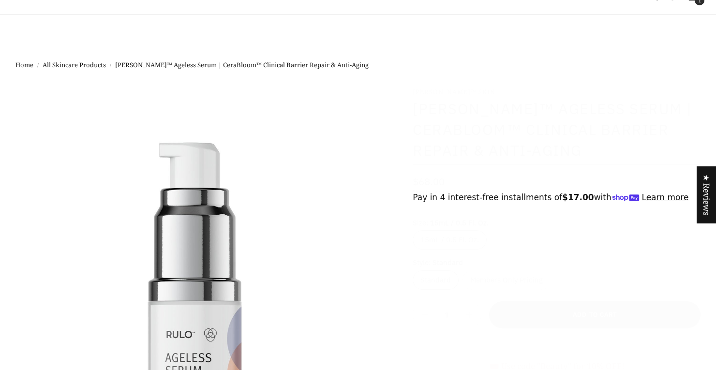
select select "most-helpful"
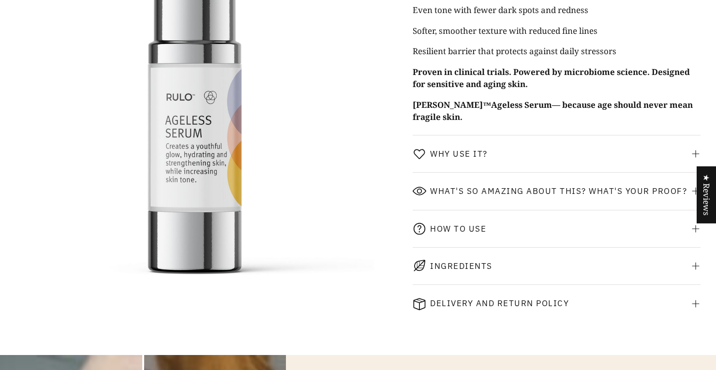
scroll to position [984, 0]
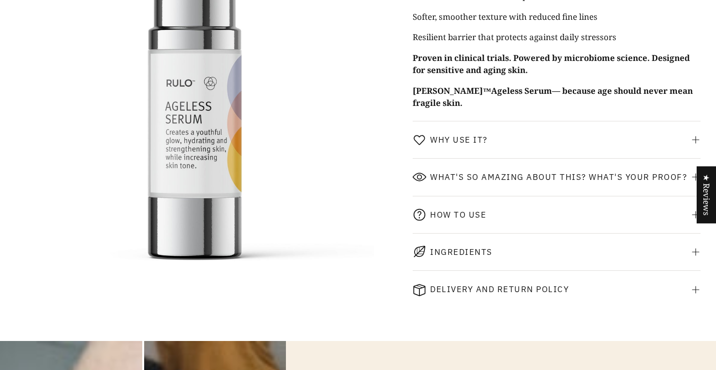
click at [490, 152] on div "Why use it?" at bounding box center [557, 139] width 288 height 37
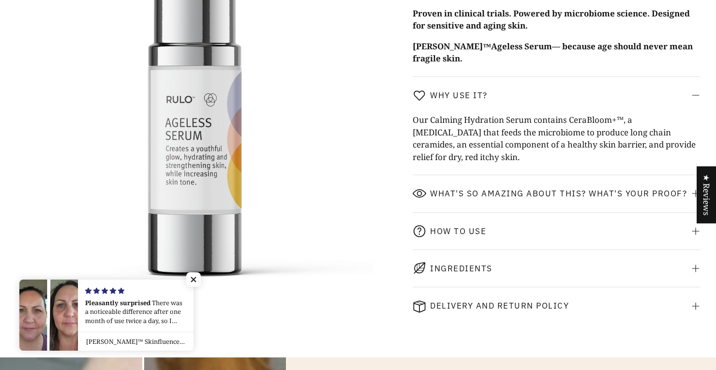
scroll to position [1037, 0]
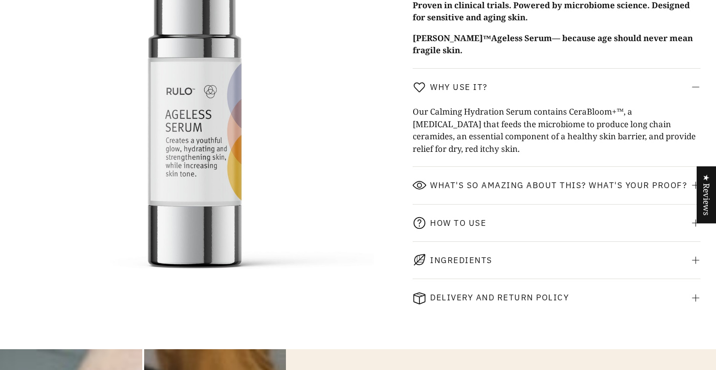
click at [492, 190] on span "What's so amazing about this? What's your proof?" at bounding box center [558, 185] width 257 height 10
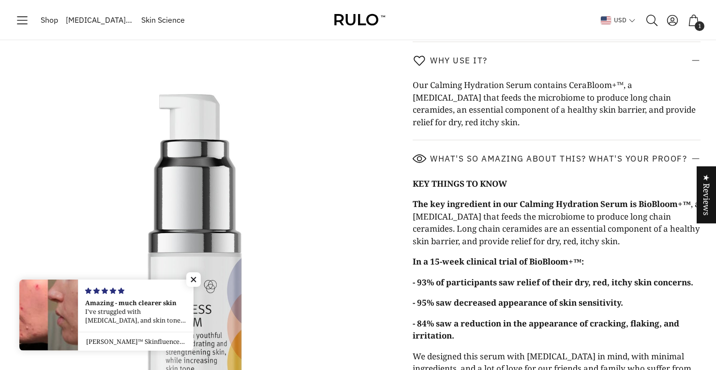
scroll to position [1062, 0]
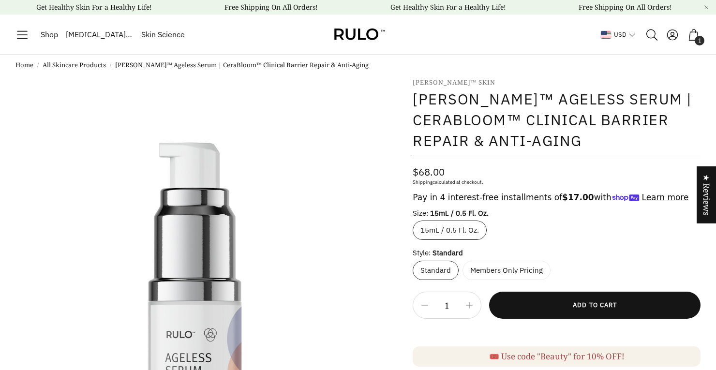
select select "most-helpful"
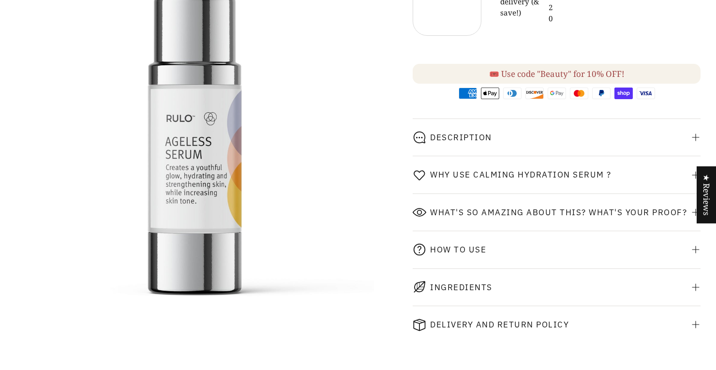
scroll to position [371, 0]
click at [611, 184] on div "Why use Calming Hydration Serum ?" at bounding box center [557, 173] width 288 height 37
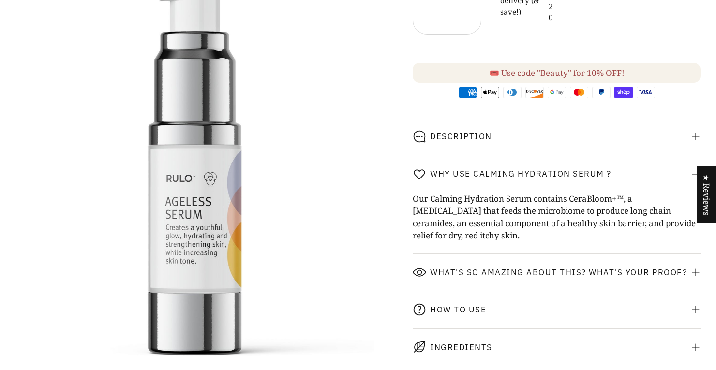
click at [548, 179] on span "Why use Calming Hydration Serum ?" at bounding box center [520, 174] width 181 height 10
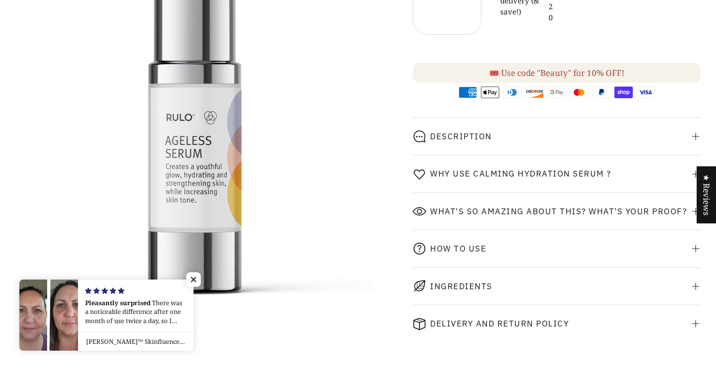
click at [495, 151] on div "Description" at bounding box center [557, 136] width 288 height 37
